Goal: Information Seeking & Learning: Find specific fact

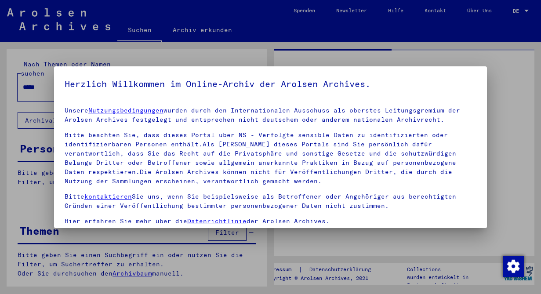
type input "********"
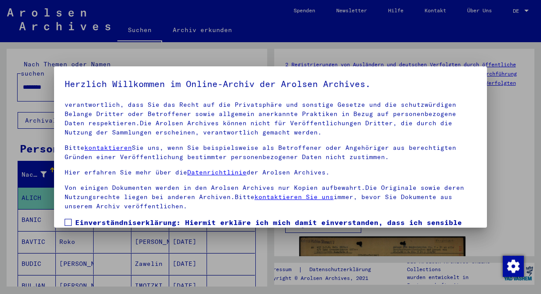
click at [65, 222] on span at bounding box center [68, 222] width 7 height 7
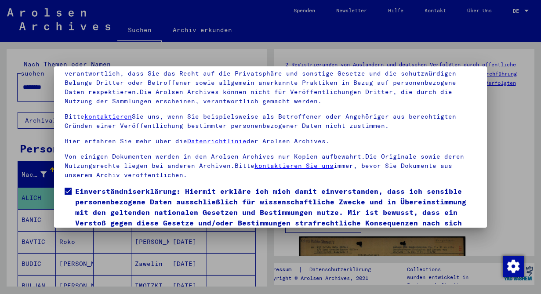
scroll to position [73, 0]
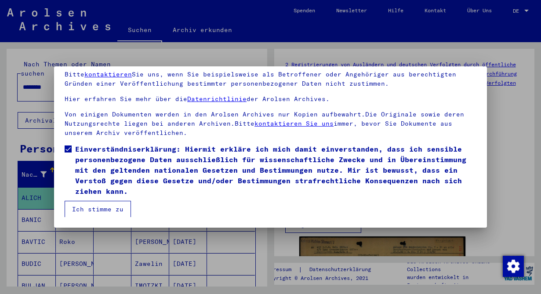
click at [115, 204] on button "Ich stimme zu" at bounding box center [98, 209] width 66 height 17
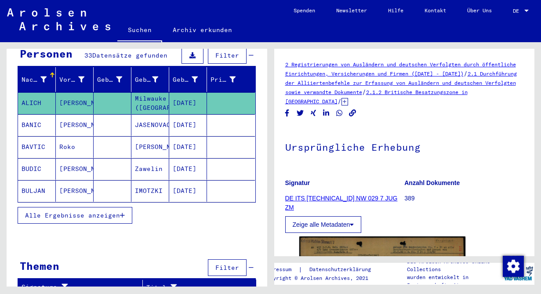
scroll to position [0, 0]
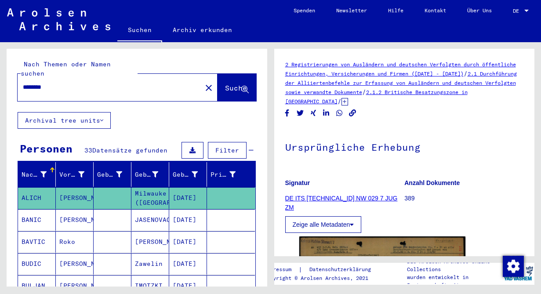
click at [204, 83] on mat-icon "close" at bounding box center [209, 88] width 11 height 11
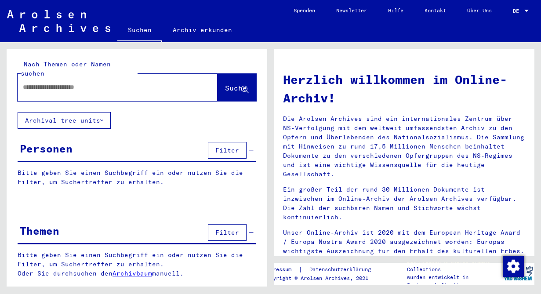
click at [169, 83] on input "text" at bounding box center [107, 87] width 168 height 9
type input "*****"
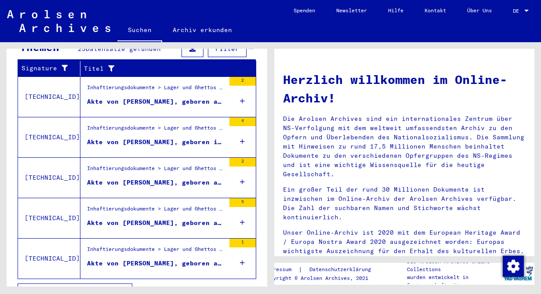
scroll to position [320, 0]
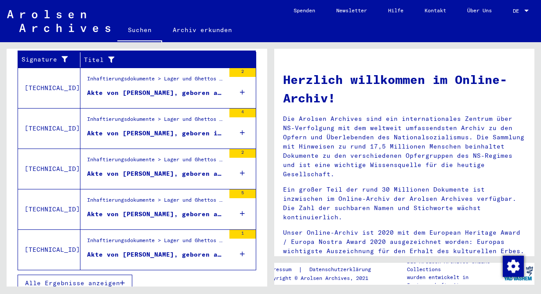
click at [120, 279] on span "Alle Ergebnisse anzeigen" at bounding box center [72, 283] width 95 height 8
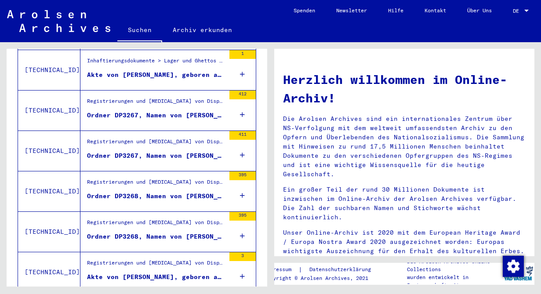
scroll to position [343, 0]
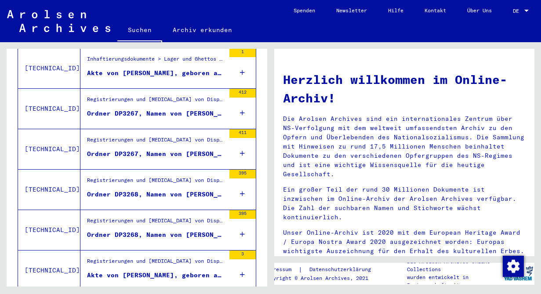
click at [156, 176] on div "Registrierungen und [MEDICAL_DATA] von Displaced Persons, Kindern und Vermisste…" at bounding box center [156, 182] width 138 height 12
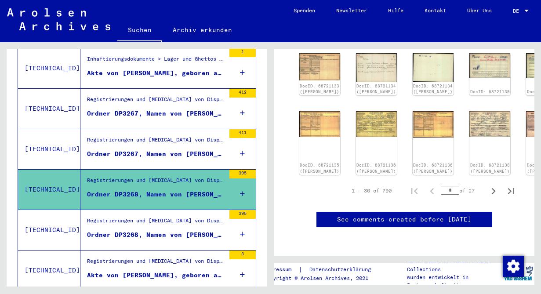
scroll to position [406, 0]
click at [355, 110] on div "DocID: 68721136 ([PERSON_NAME])" at bounding box center [376, 143] width 43 height 67
click at [355, 110] on img at bounding box center [376, 123] width 43 height 27
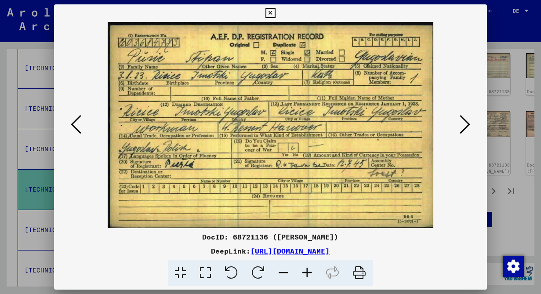
click at [347, 89] on img at bounding box center [270, 125] width 373 height 206
click at [71, 124] on icon at bounding box center [76, 124] width 11 height 21
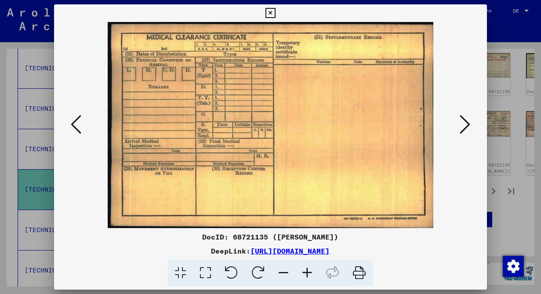
click at [71, 124] on icon at bounding box center [76, 124] width 11 height 21
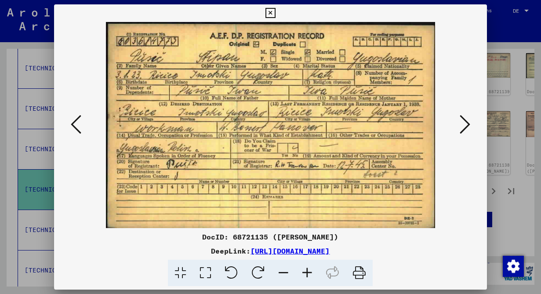
click at [72, 125] on icon at bounding box center [76, 124] width 11 height 21
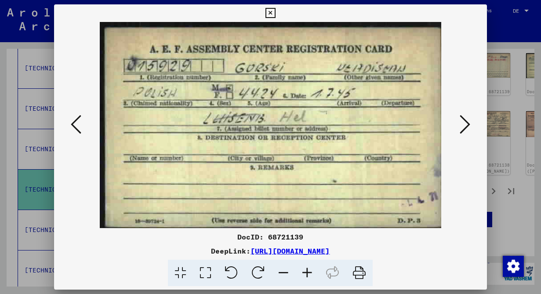
click at [72, 125] on icon at bounding box center [76, 124] width 11 height 21
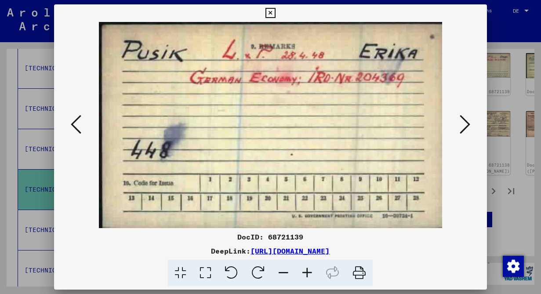
click at [503, 18] on div at bounding box center [270, 147] width 541 height 294
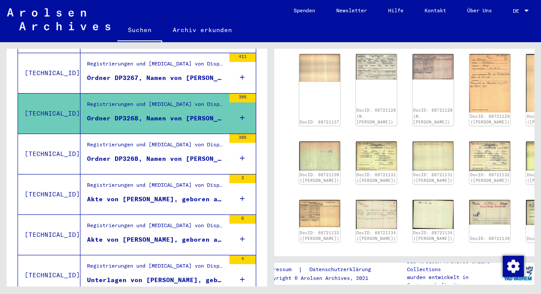
scroll to position [238, 0]
click at [355, 203] on img at bounding box center [376, 215] width 43 height 30
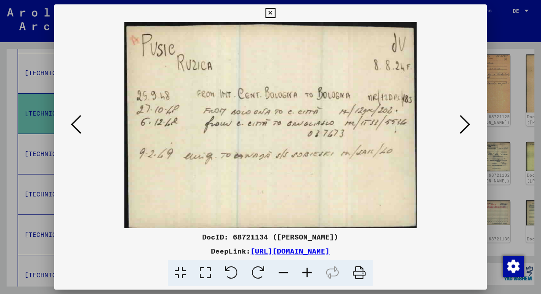
click at [351, 203] on img at bounding box center [270, 125] width 373 height 206
click at [517, 12] on div at bounding box center [270, 147] width 541 height 294
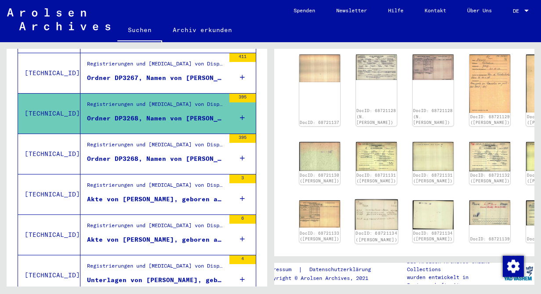
click at [355, 200] on img at bounding box center [376, 215] width 43 height 30
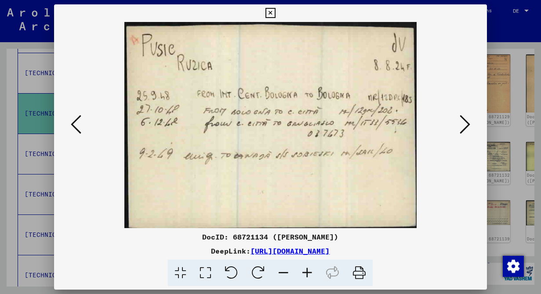
click at [346, 199] on img at bounding box center [270, 125] width 373 height 206
click at [526, 11] on div at bounding box center [270, 147] width 541 height 294
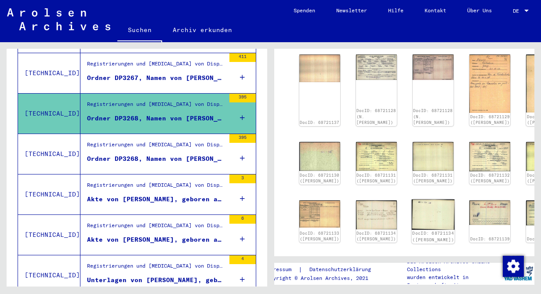
click at [412, 230] on div "DocID: 68721134 ([PERSON_NAME])" at bounding box center [433, 237] width 43 height 14
click at [412, 200] on img at bounding box center [433, 215] width 43 height 30
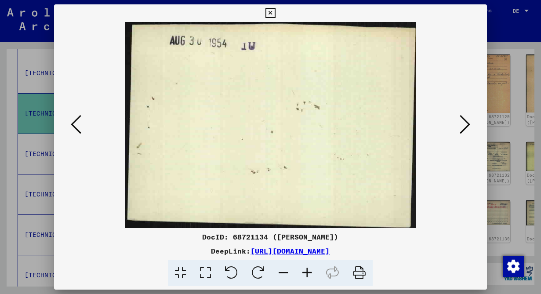
click at [524, 32] on div at bounding box center [270, 147] width 541 height 294
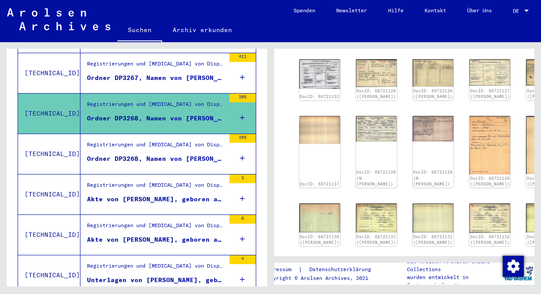
scroll to position [176, 0]
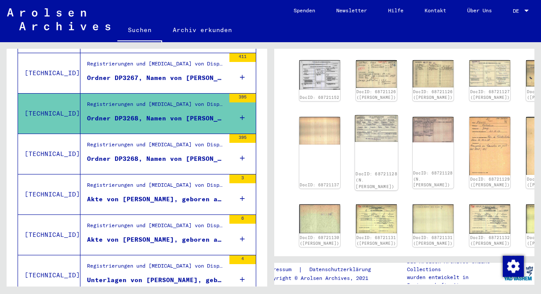
click at [355, 138] on div "DocID: 68721128 (N. [PERSON_NAME])" at bounding box center [376, 152] width 43 height 75
click at [355, 131] on img at bounding box center [376, 128] width 43 height 27
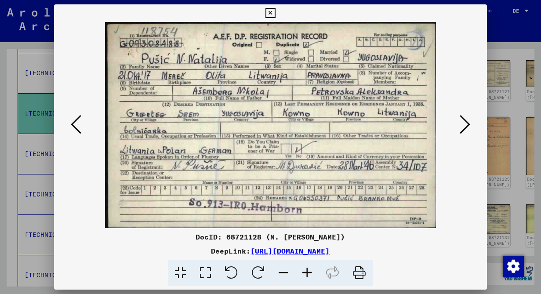
click at [353, 131] on img at bounding box center [270, 125] width 373 height 206
click at [515, 52] on div at bounding box center [270, 147] width 541 height 294
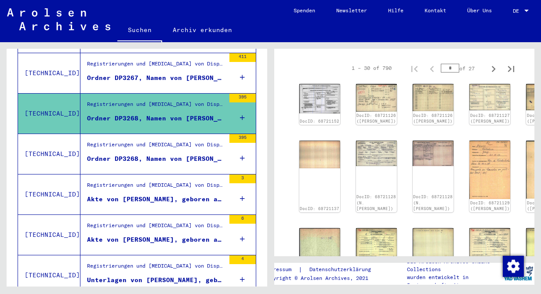
scroll to position [148, 0]
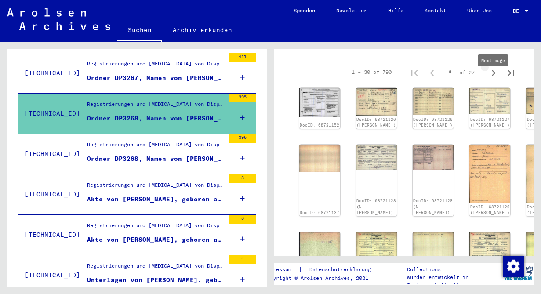
click at [495, 79] on icon "Next page" at bounding box center [493, 73] width 12 height 12
type input "*"
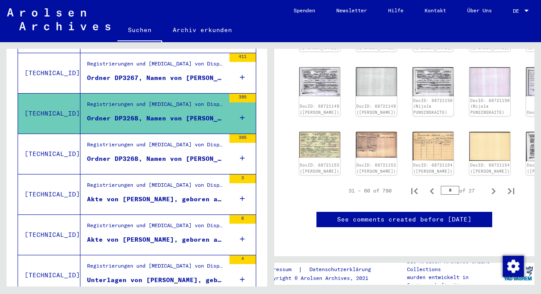
scroll to position [388, 0]
click at [182, 161] on div "Registrierungen und [MEDICAL_DATA] von Displaced Persons, Kindern und Vermisste…" at bounding box center [152, 154] width 145 height 40
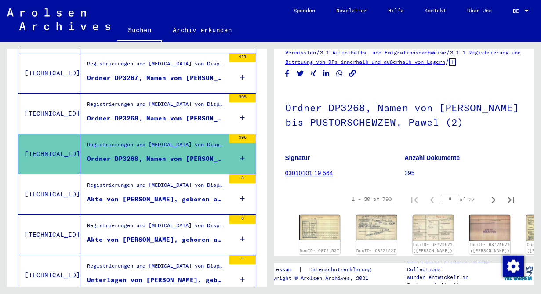
scroll to position [25, 0]
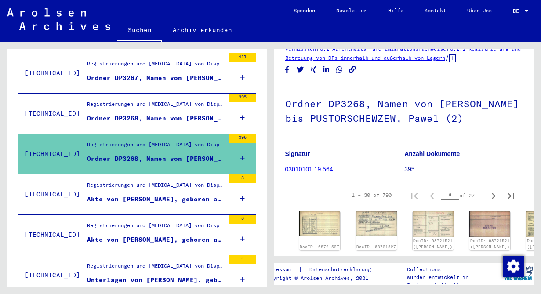
click at [181, 182] on div "Registrierungen und [MEDICAL_DATA] von Displaced Persons, Kindern und Vermisste…" at bounding box center [156, 187] width 138 height 12
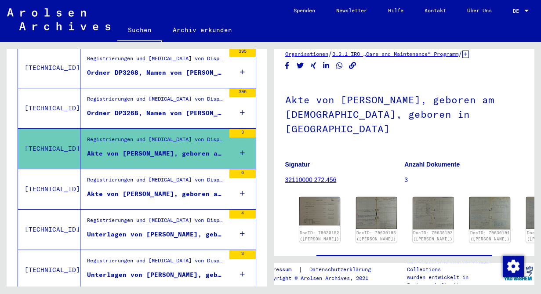
scroll to position [34, 0]
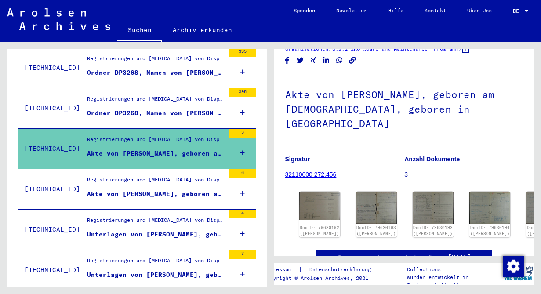
click at [175, 189] on div "Akte von [PERSON_NAME], geboren am [DEMOGRAPHIC_DATA], geboren in [GEOGRAPHIC_D…" at bounding box center [156, 193] width 138 height 9
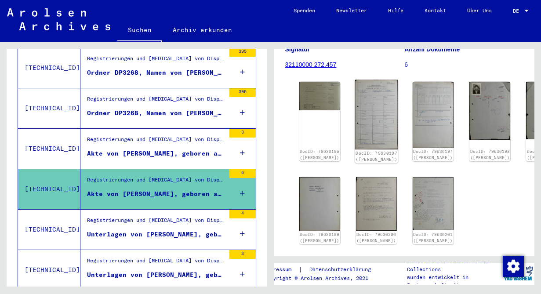
scroll to position [156, 0]
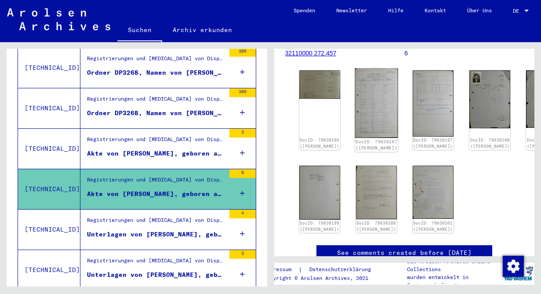
click at [355, 83] on img at bounding box center [376, 103] width 43 height 69
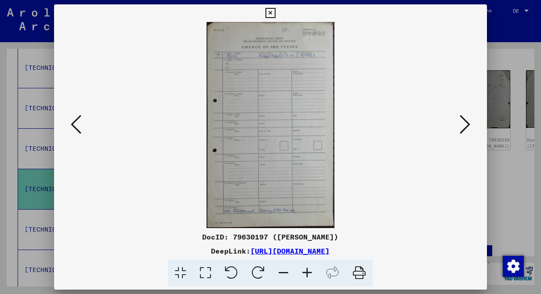
click at [344, 83] on img at bounding box center [270, 125] width 373 height 206
click at [457, 123] on img at bounding box center [270, 125] width 373 height 206
click at [271, 14] on icon at bounding box center [271, 13] width 10 height 11
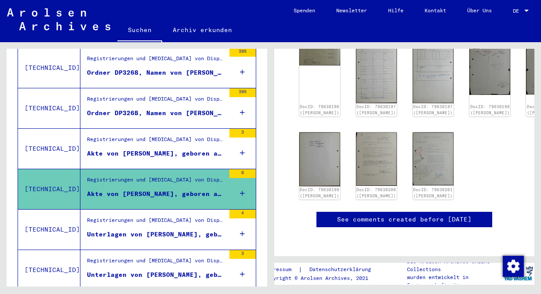
scroll to position [351, 0]
click at [194, 216] on div "Registrierungen und [MEDICAL_DATA] von Displaced Persons, Kindern und Vermisste…" at bounding box center [156, 222] width 138 height 12
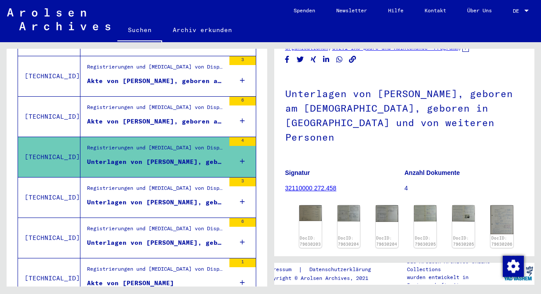
scroll to position [38, 0]
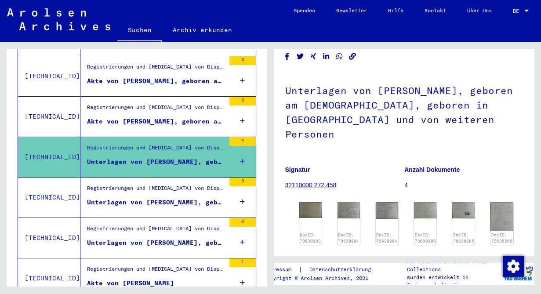
click at [167, 203] on div "Registrierungen und [MEDICAL_DATA] von Displaced Persons, Kindern und Vermisste…" at bounding box center [152, 198] width 145 height 40
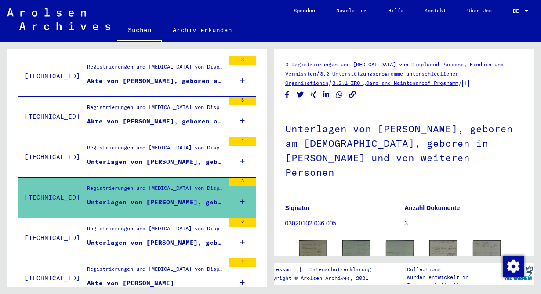
click at [167, 238] on div "Unterlagen von [PERSON_NAME], geboren am [DEMOGRAPHIC_DATA], geboren in [GEOGRA…" at bounding box center [156, 242] width 138 height 9
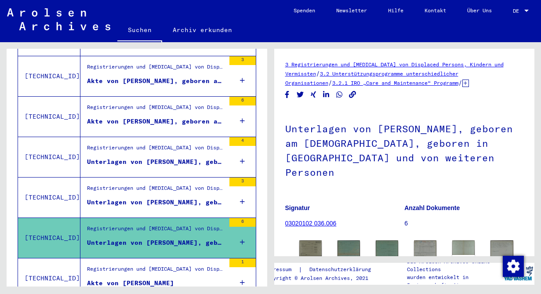
scroll to position [621, 0]
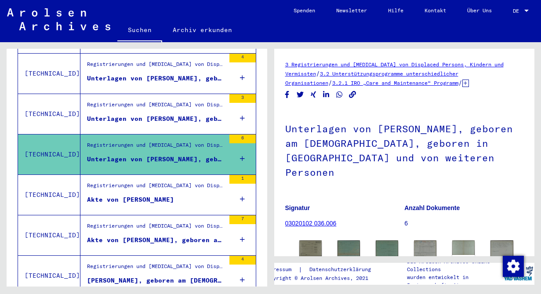
click at [190, 195] on figure "Akte von [PERSON_NAME]" at bounding box center [156, 201] width 138 height 13
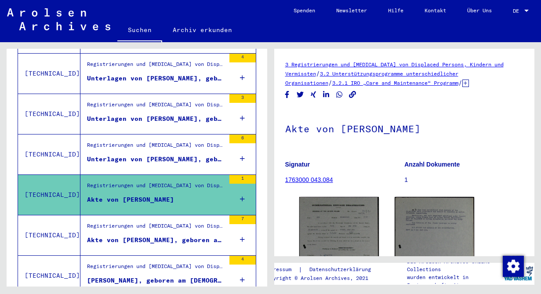
scroll to position [121, 0]
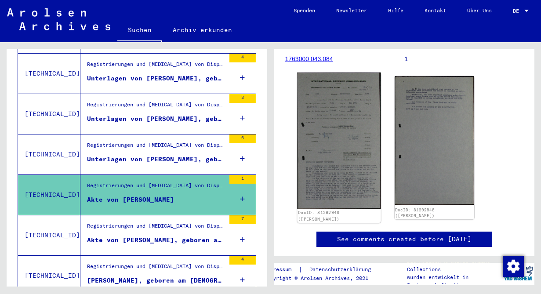
click at [321, 142] on img at bounding box center [339, 141] width 84 height 137
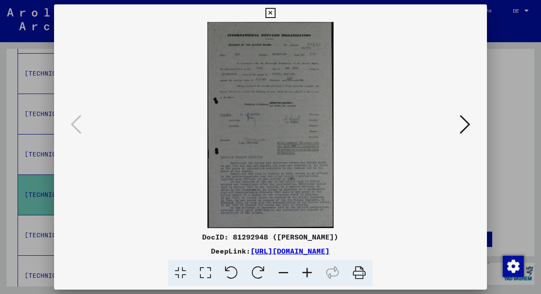
click at [321, 142] on img at bounding box center [270, 125] width 373 height 206
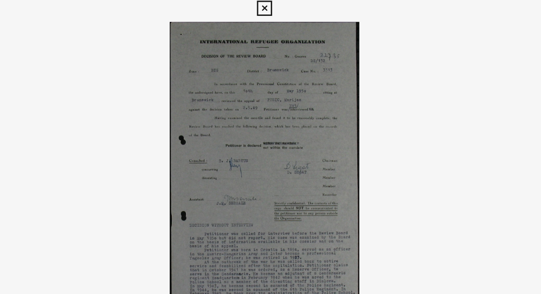
click at [270, 12] on icon at bounding box center [271, 13] width 10 height 11
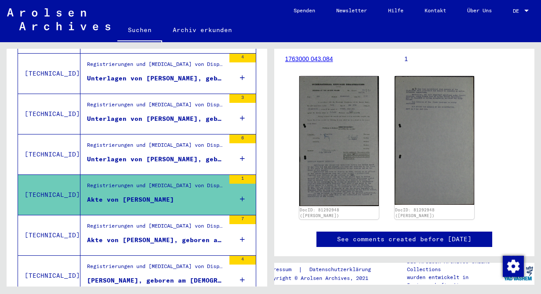
click at [166, 236] on div "Akte von [PERSON_NAME], geboren am [DEMOGRAPHIC_DATA], geboren in [GEOGRAPHIC_D…" at bounding box center [156, 240] width 138 height 9
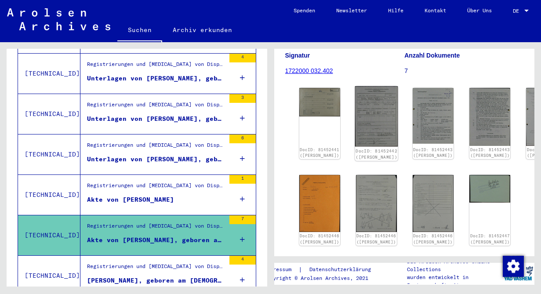
scroll to position [120, 0]
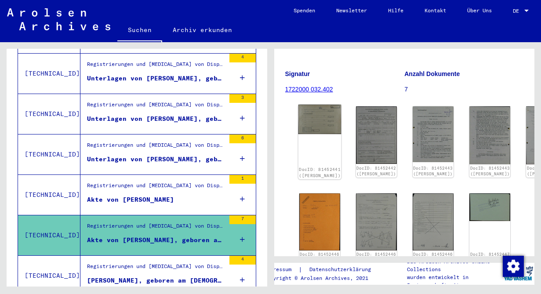
click at [316, 112] on img at bounding box center [319, 119] width 43 height 29
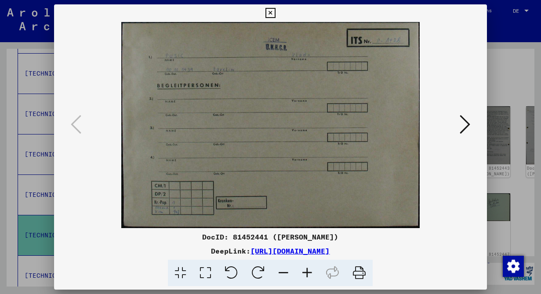
click at [316, 112] on img at bounding box center [270, 125] width 373 height 206
click at [466, 119] on icon at bounding box center [465, 124] width 11 height 21
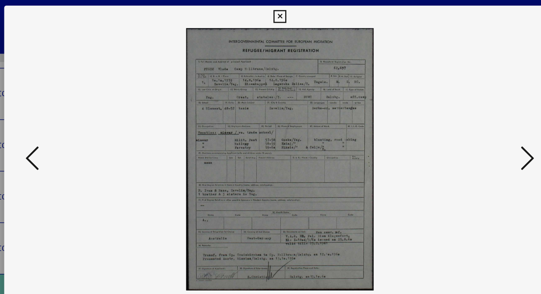
drag, startPoint x: 250, startPoint y: 62, endPoint x: 495, endPoint y: 125, distance: 253.0
click at [495, 125] on div "DocID: 81452442 ([PERSON_NAME]) DeepLink: [URL][DOMAIN_NAME]" at bounding box center [270, 147] width 541 height 294
click at [264, 13] on button at bounding box center [270, 13] width 15 height 18
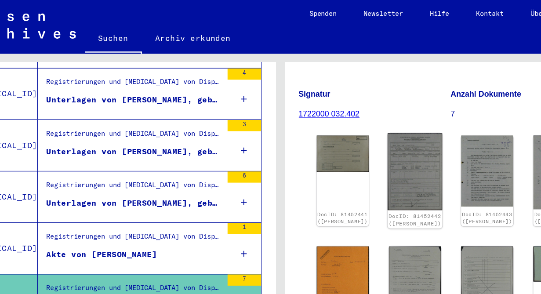
click at [355, 114] on img at bounding box center [376, 135] width 43 height 60
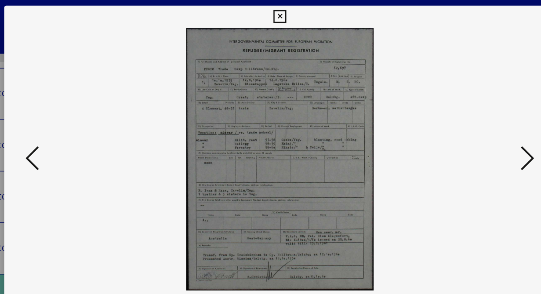
click at [344, 114] on img at bounding box center [270, 125] width 373 height 206
click at [324, 73] on img at bounding box center [270, 125] width 373 height 206
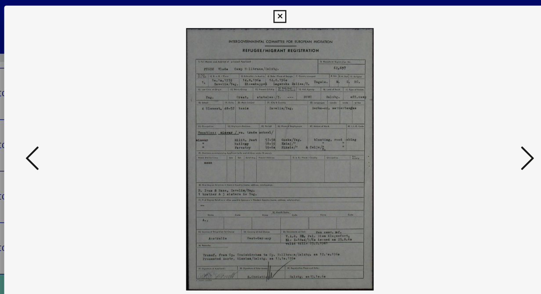
click at [324, 73] on img at bounding box center [270, 125] width 373 height 206
drag, startPoint x: 290, startPoint y: 60, endPoint x: 206, endPoint y: 134, distance: 112.4
click at [206, 134] on img at bounding box center [270, 125] width 373 height 206
click at [271, 15] on icon at bounding box center [271, 13] width 10 height 11
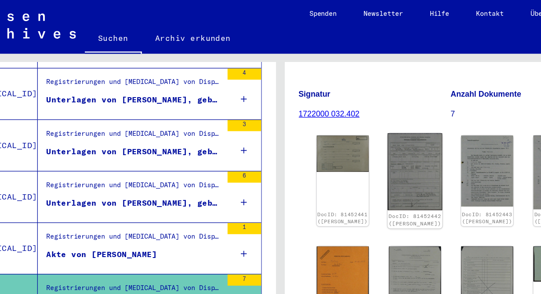
click at [355, 121] on img at bounding box center [376, 135] width 43 height 60
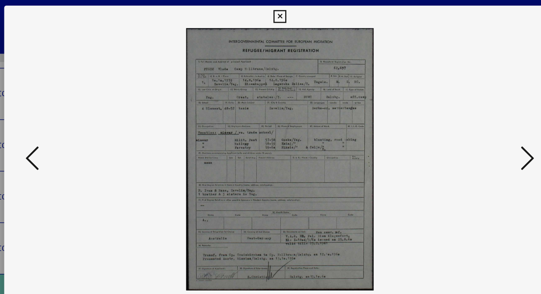
click at [348, 121] on img at bounding box center [270, 125] width 373 height 206
click at [461, 127] on icon at bounding box center [465, 124] width 11 height 21
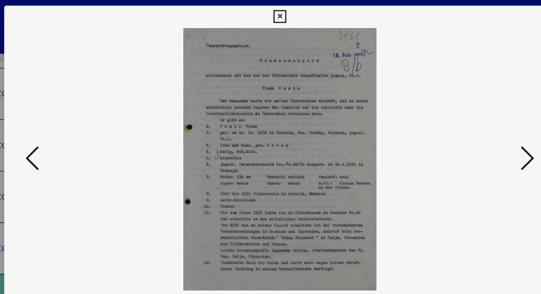
click at [462, 127] on icon at bounding box center [465, 124] width 11 height 21
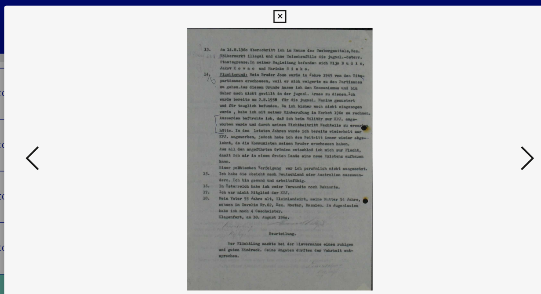
click at [463, 130] on icon at bounding box center [465, 124] width 11 height 21
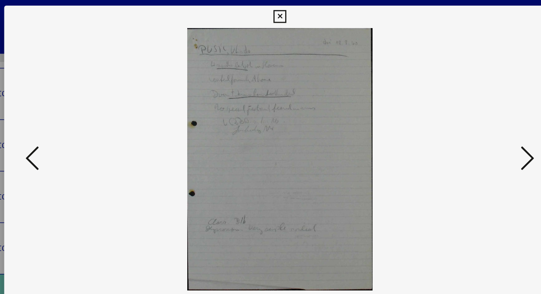
click at [463, 130] on icon at bounding box center [465, 124] width 11 height 21
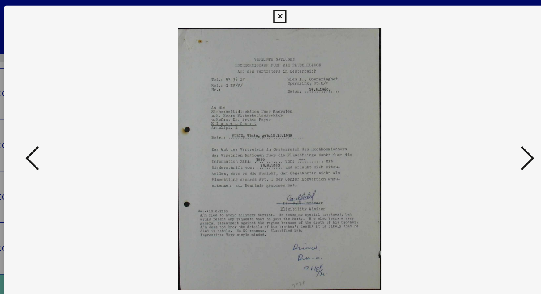
click at [463, 130] on icon at bounding box center [465, 124] width 11 height 21
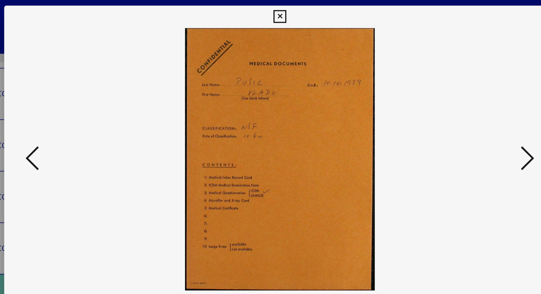
click at [463, 130] on icon at bounding box center [465, 124] width 11 height 21
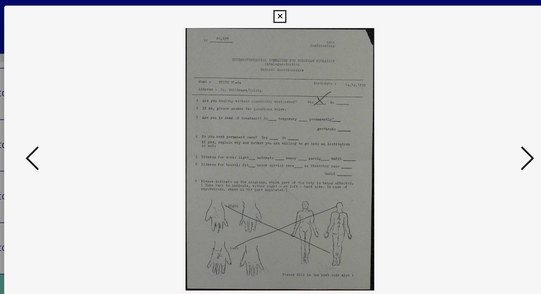
click at [463, 130] on icon at bounding box center [465, 124] width 11 height 21
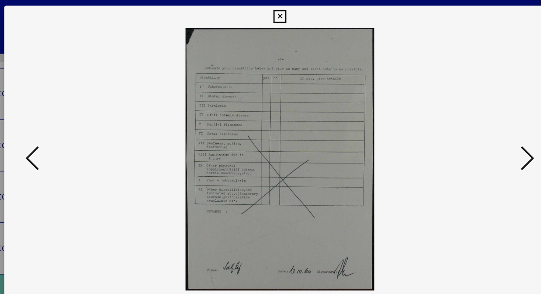
click at [463, 130] on icon at bounding box center [465, 124] width 11 height 21
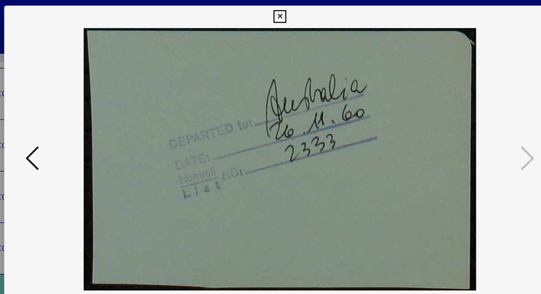
click at [274, 13] on icon at bounding box center [271, 13] width 10 height 11
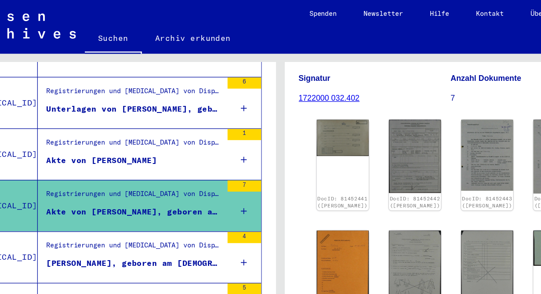
scroll to position [718, 0]
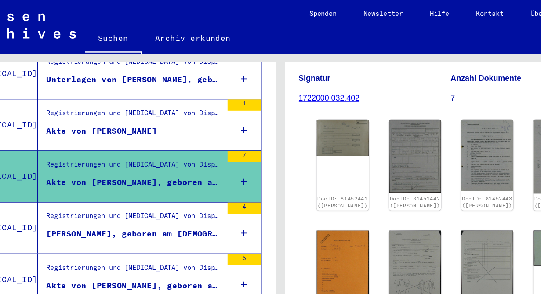
click at [203, 166] on div "Registrierungen und [MEDICAL_DATA] von Displaced Persons, Kindern und Vermisste…" at bounding box center [156, 172] width 138 height 12
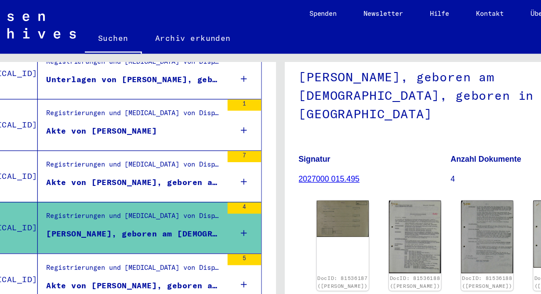
scroll to position [71, 0]
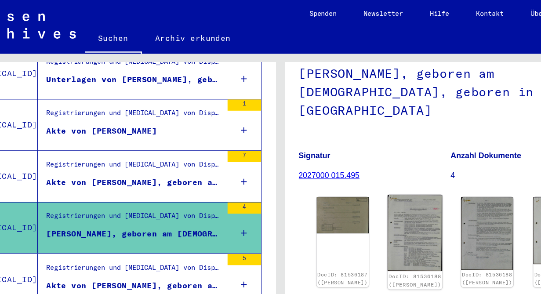
click at [355, 156] on img at bounding box center [376, 183] width 43 height 60
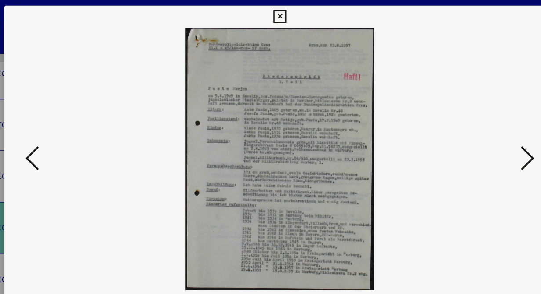
click at [465, 126] on icon at bounding box center [465, 124] width 11 height 21
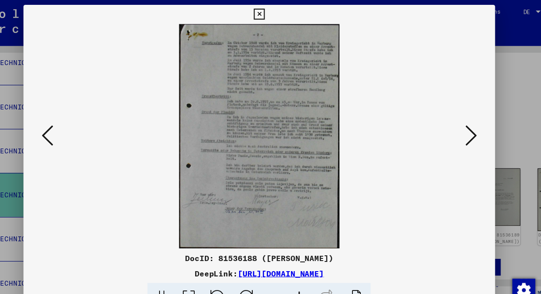
click at [458, 124] on button at bounding box center [465, 125] width 16 height 25
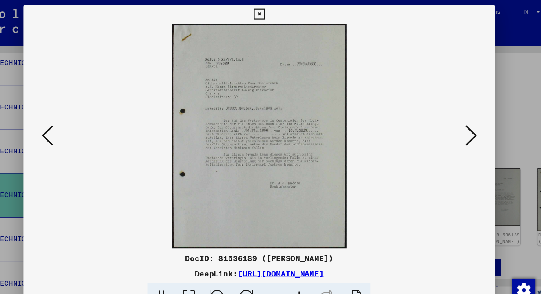
click at [458, 124] on button at bounding box center [465, 125] width 16 height 25
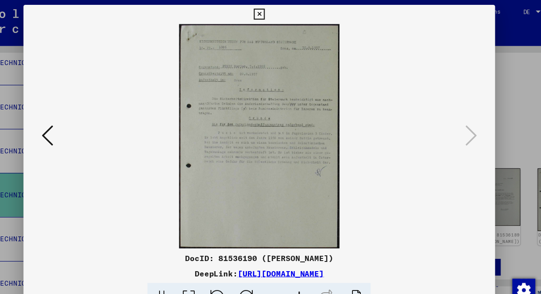
click at [272, 13] on icon at bounding box center [271, 13] width 10 height 11
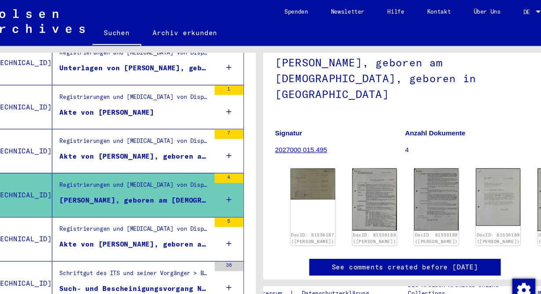
click at [184, 220] on div "Akte von [PERSON_NAME], geboren am [DEMOGRAPHIC_DATA], geboren in [GEOGRAPHIC_D…" at bounding box center [156, 224] width 138 height 9
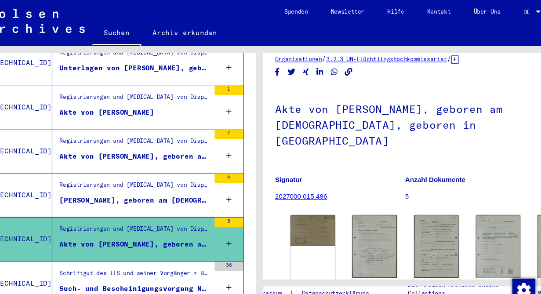
scroll to position [47, 0]
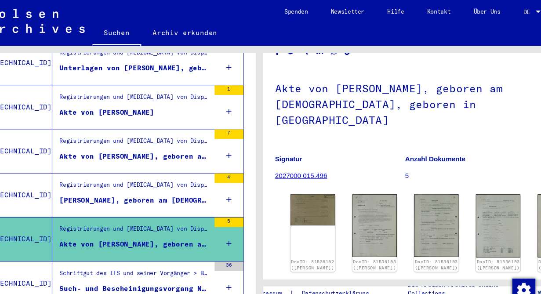
click at [185, 247] on div "Schriftgut des ITS und seiner Vorgänger > Bearbeitung von Anfragen > Fallbezoge…" at bounding box center [156, 253] width 138 height 12
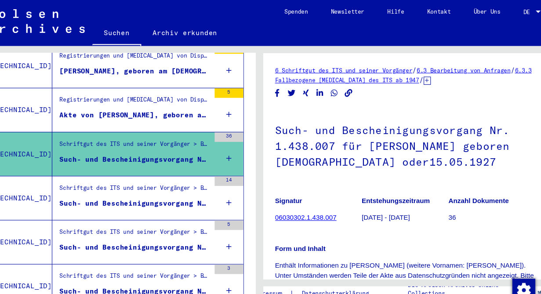
scroll to position [839, 0]
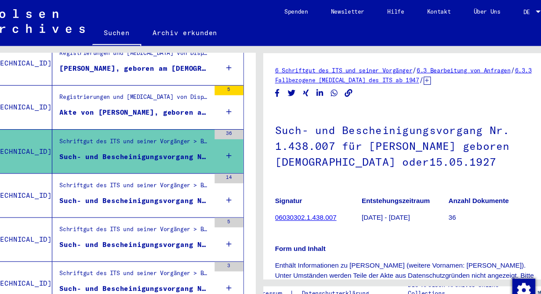
click at [200, 182] on figure "Such- und Bescheinigungsvorgang Nr. 214.800 für [PERSON_NAME][GEOGRAPHIC_DATA] …" at bounding box center [156, 186] width 138 height 13
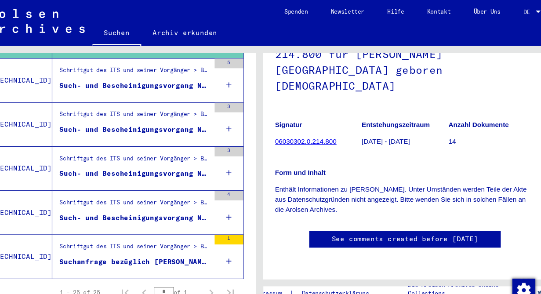
scroll to position [987, 0]
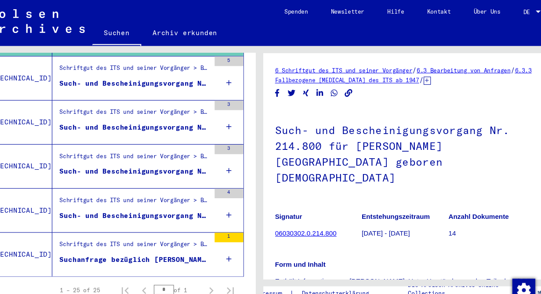
click at [66, 18] on img at bounding box center [58, 19] width 103 height 22
